Goal: Transaction & Acquisition: Book appointment/travel/reservation

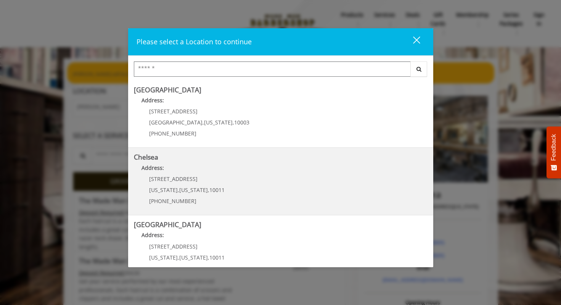
scroll to position [98, 0]
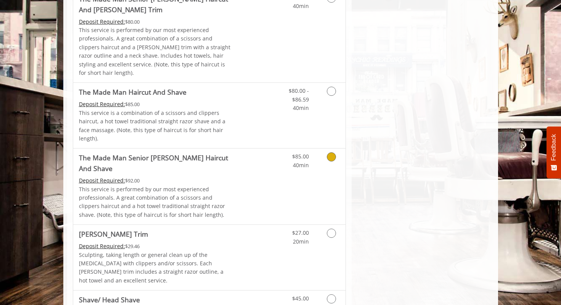
scroll to position [672, 0]
click at [334, 228] on icon "Grooming services" at bounding box center [331, 232] width 9 height 9
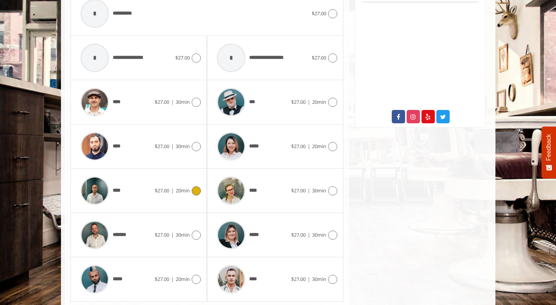
scroll to position [361, 0]
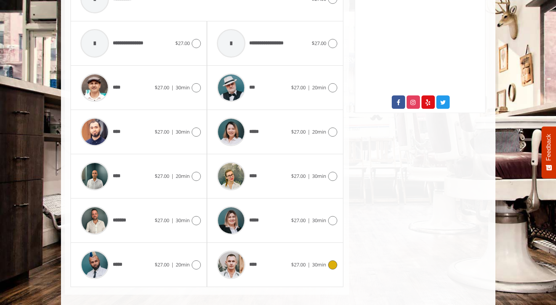
click at [333, 260] on icon at bounding box center [332, 264] width 9 height 9
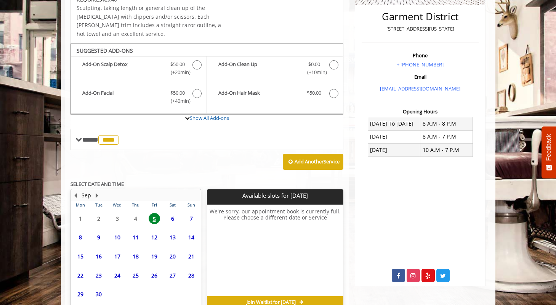
scroll to position [220, 0]
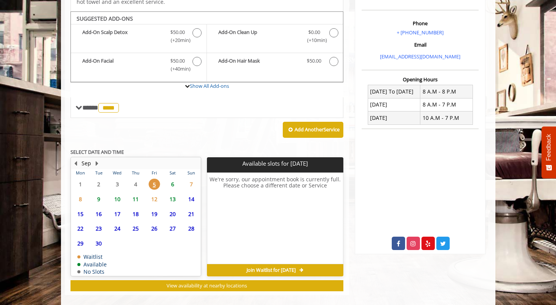
click at [173, 178] on span "6" at bounding box center [172, 183] width 11 height 11
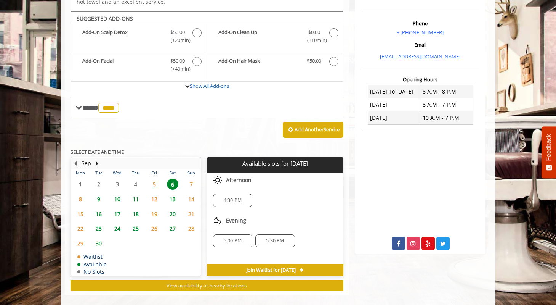
click at [234, 197] on span "4:30 PM" at bounding box center [233, 200] width 18 height 6
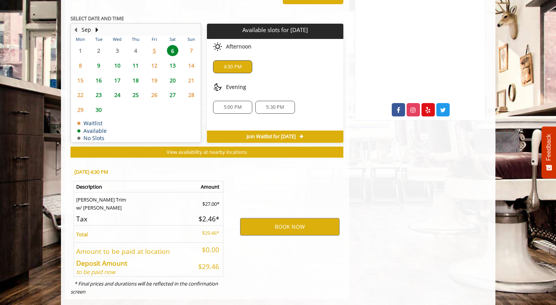
scroll to position [358, 0]
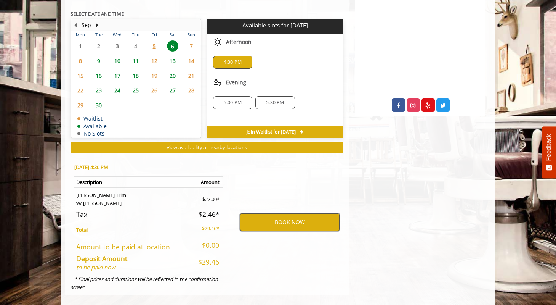
click at [275, 214] on button "BOOK NOW" at bounding box center [290, 222] width 100 height 18
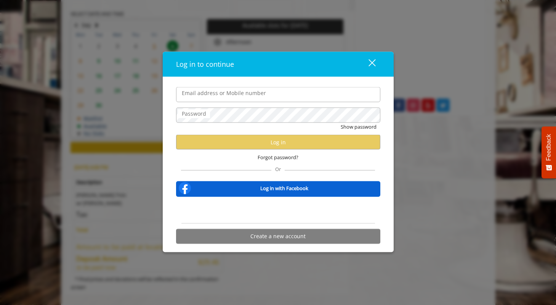
type input "**********"
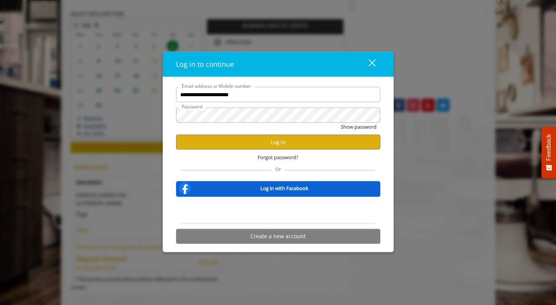
scroll to position [0, 0]
click at [269, 141] on button "Log in" at bounding box center [278, 142] width 204 height 15
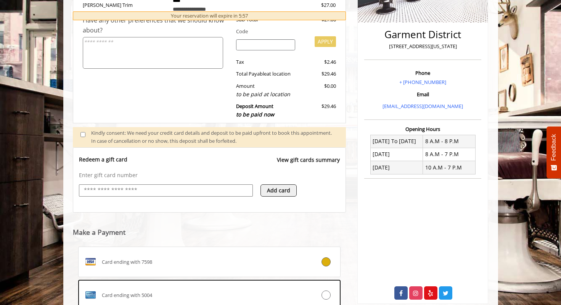
scroll to position [273, 0]
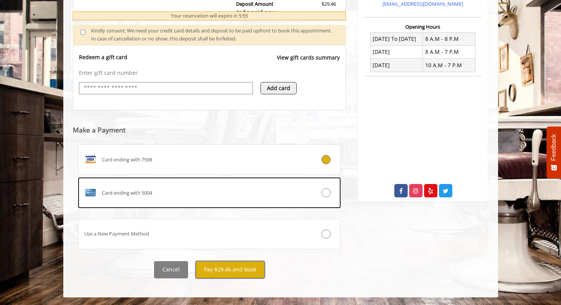
click at [229, 270] on button "Pay $29.46 and Book" at bounding box center [230, 269] width 69 height 17
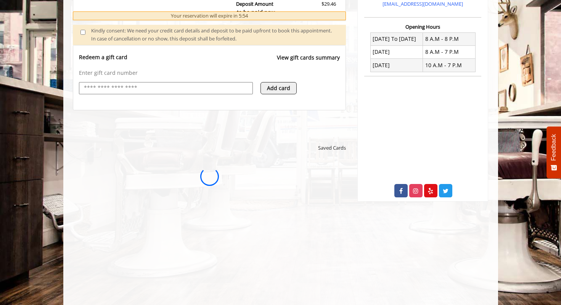
scroll to position [0, 0]
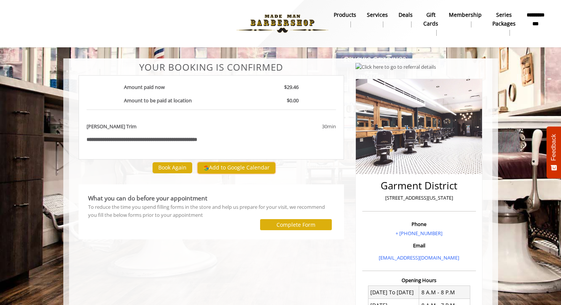
click at [235, 168] on button "Add to Google Calendar" at bounding box center [237, 167] width 78 height 11
